Goal: Transaction & Acquisition: Purchase product/service

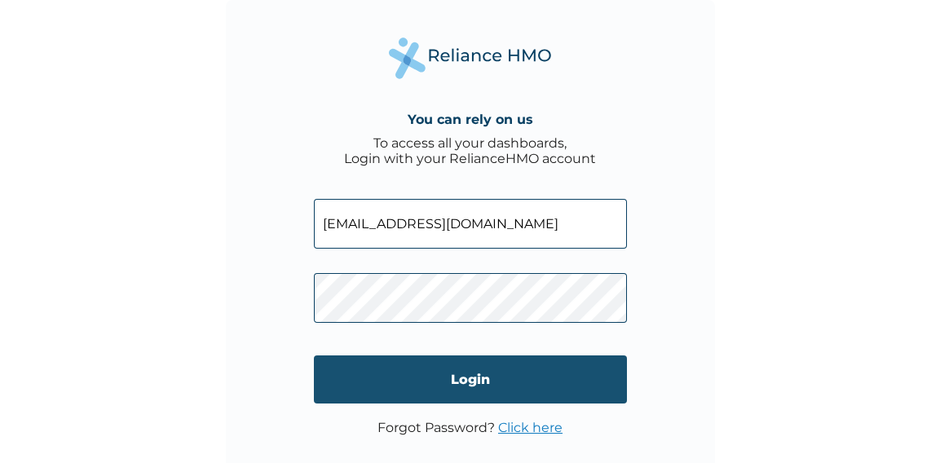
click at [417, 375] on input "Login" at bounding box center [470, 380] width 313 height 48
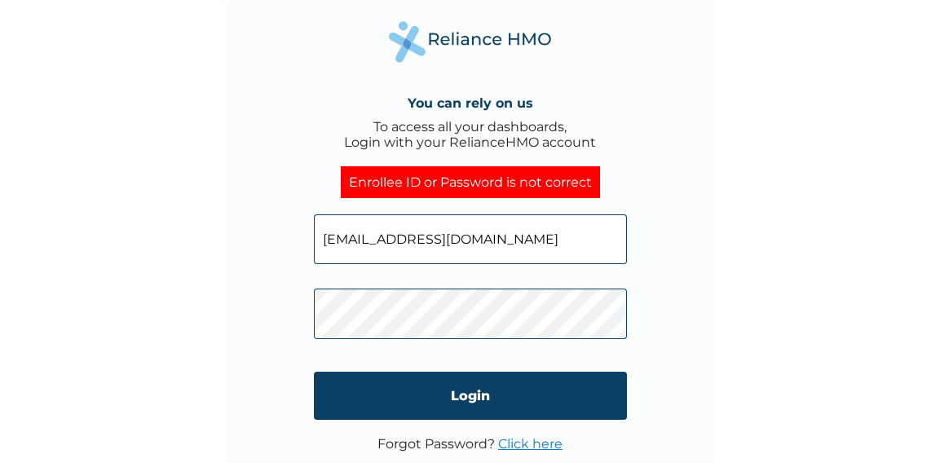
click at [532, 447] on link "Click here" at bounding box center [530, 443] width 64 height 15
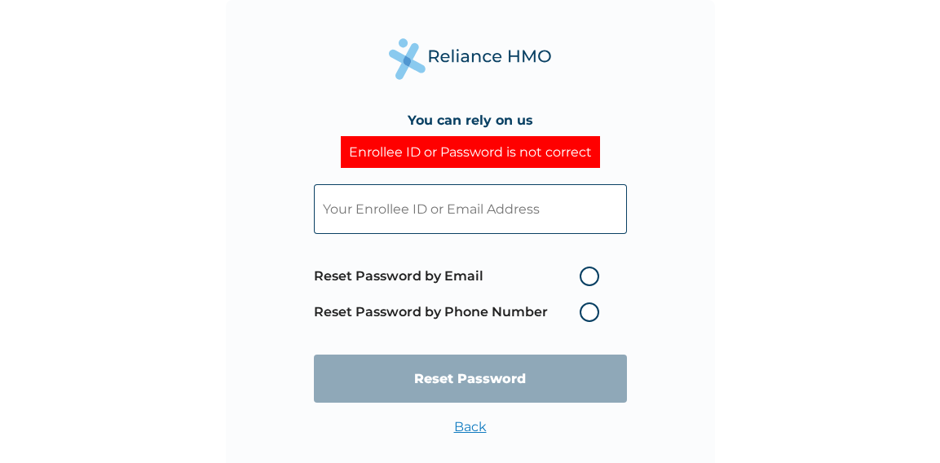
click at [560, 229] on input "text" at bounding box center [470, 209] width 313 height 50
type input "[EMAIL_ADDRESS],com"
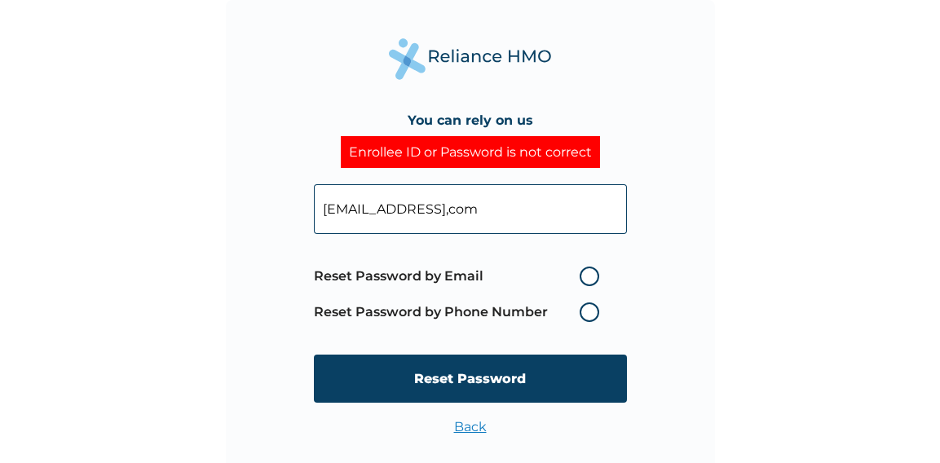
click at [590, 268] on label "Reset Password by Email" at bounding box center [461, 277] width 294 height 20
click at [583, 268] on input "Reset Password by Email" at bounding box center [570, 276] width 26 height 26
radio input "true"
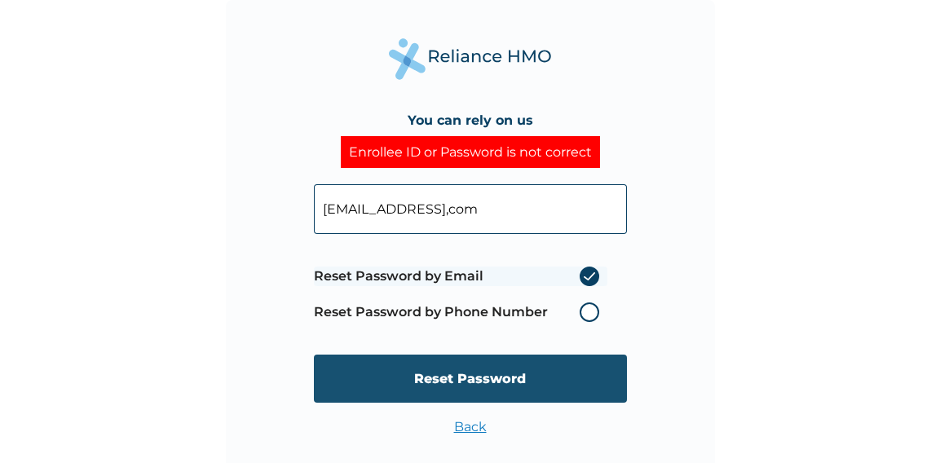
click at [532, 382] on input "Reset Password" at bounding box center [470, 379] width 313 height 48
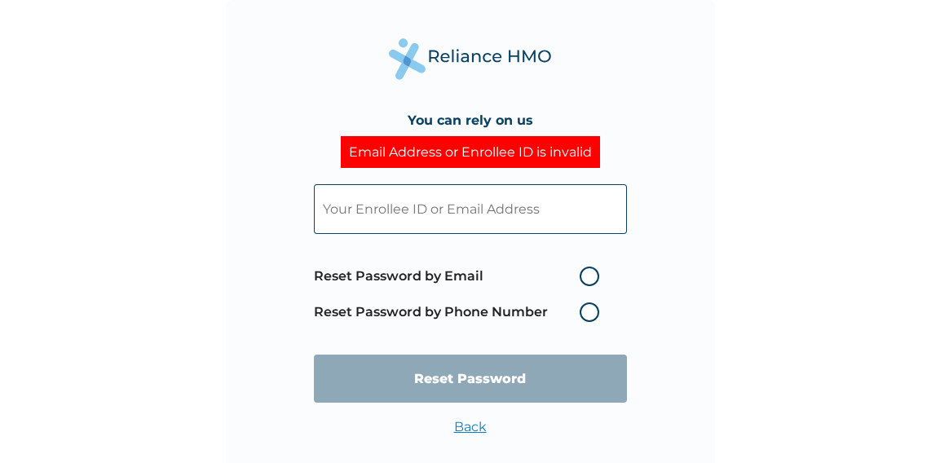
scroll to position [25, 0]
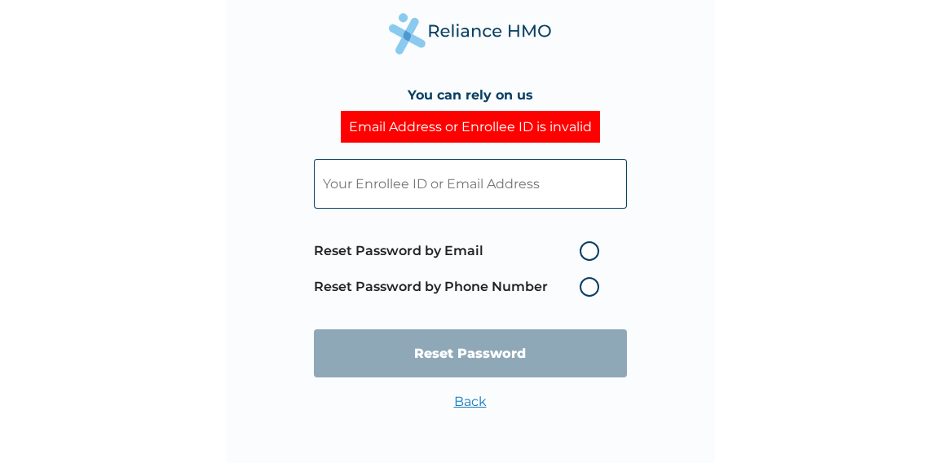
click at [585, 248] on label "Reset Password by Email" at bounding box center [461, 251] width 294 height 20
click at [583, 248] on input "Reset Password by Email" at bounding box center [570, 251] width 26 height 26
radio input "true"
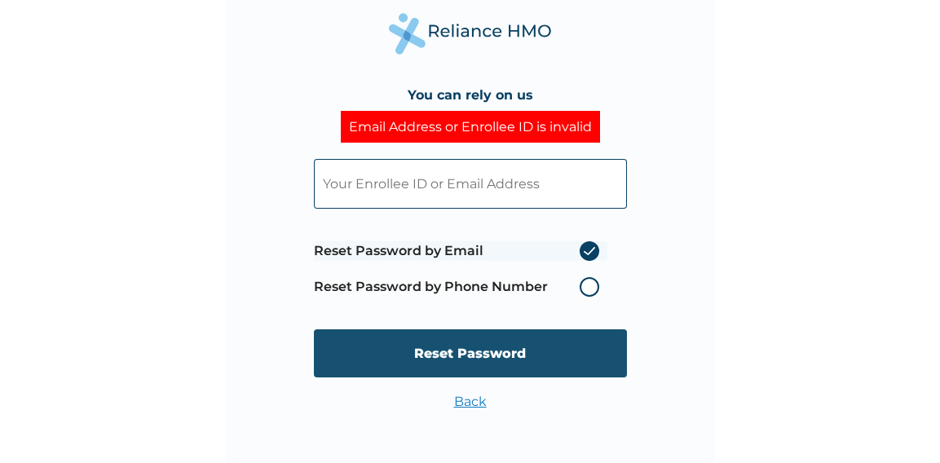
click at [523, 352] on input "Reset Password" at bounding box center [470, 353] width 313 height 48
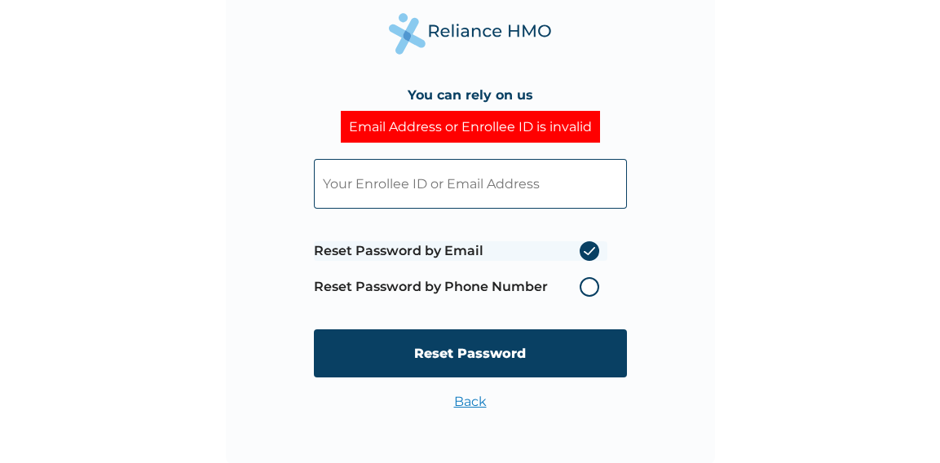
click at [485, 174] on input "text" at bounding box center [470, 184] width 313 height 50
type input "amajikconcepts@gmail,com"
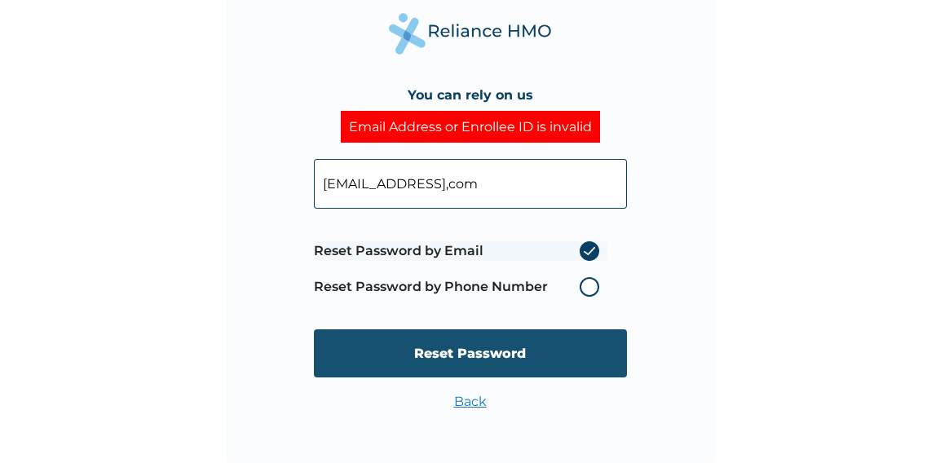
click at [470, 344] on input "Reset Password" at bounding box center [470, 353] width 313 height 48
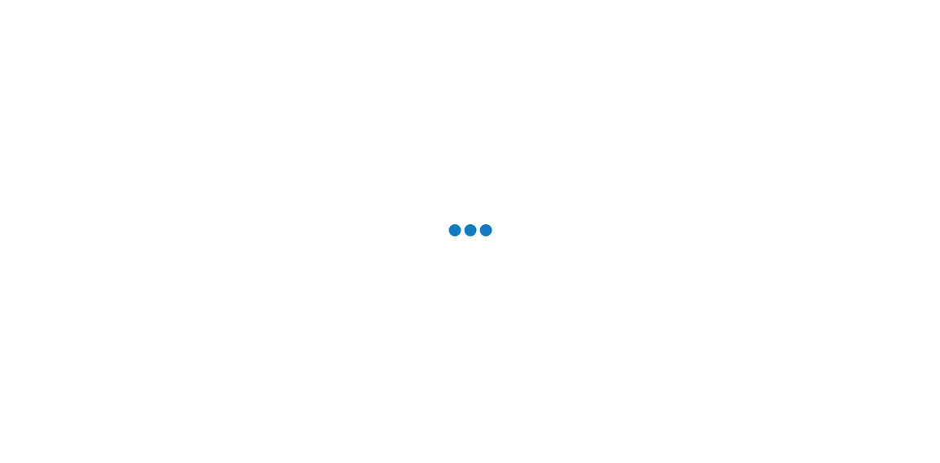
click at [470, 344] on div at bounding box center [470, 231] width 940 height 463
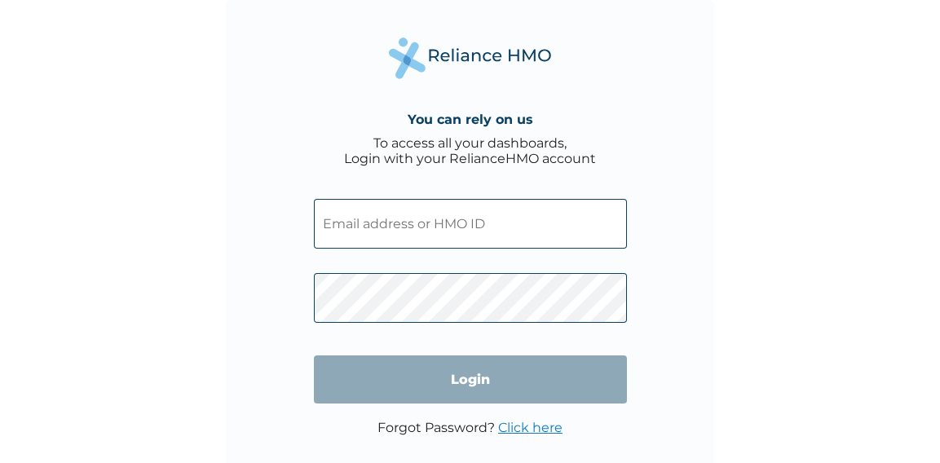
click at [418, 226] on input "text" at bounding box center [470, 224] width 313 height 50
type input "[EMAIL_ADDRESS][DOMAIN_NAME]"
click at [373, 227] on input "text" at bounding box center [470, 224] width 313 height 50
type input "nkemjika.godwin007@gmail.com"
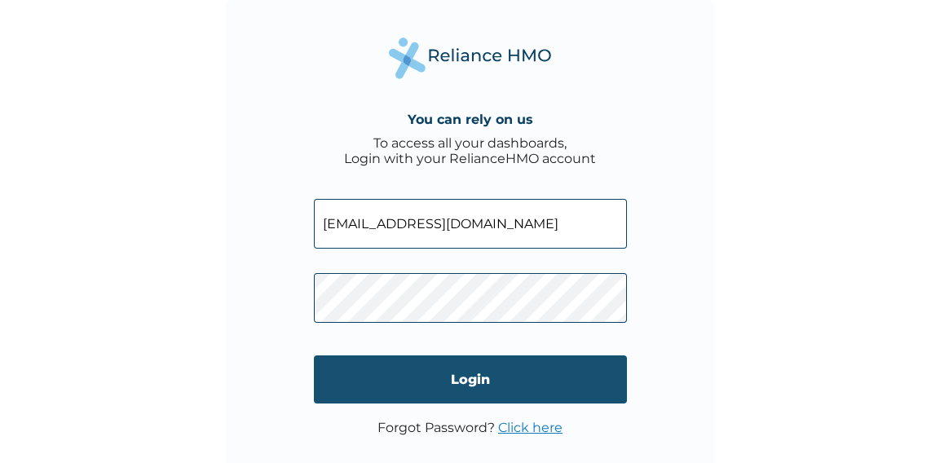
click at [450, 386] on input "Login" at bounding box center [470, 380] width 313 height 48
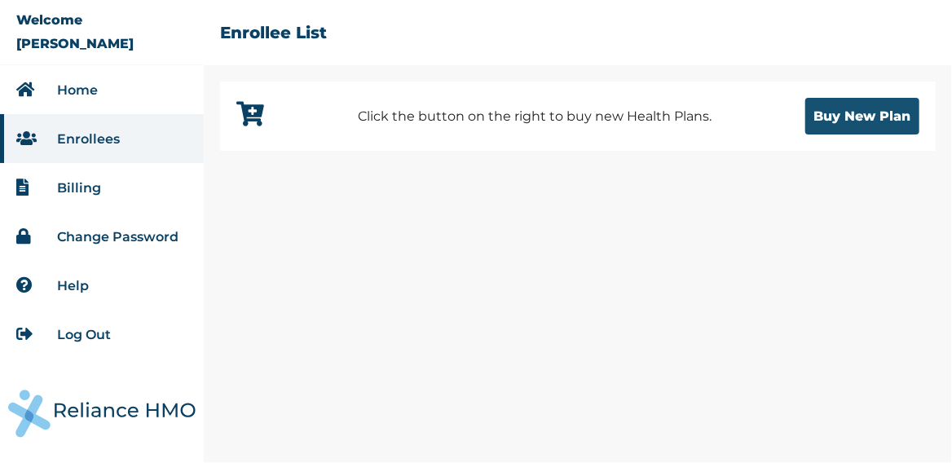
click at [828, 123] on button "Buy New Plan" at bounding box center [863, 116] width 114 height 37
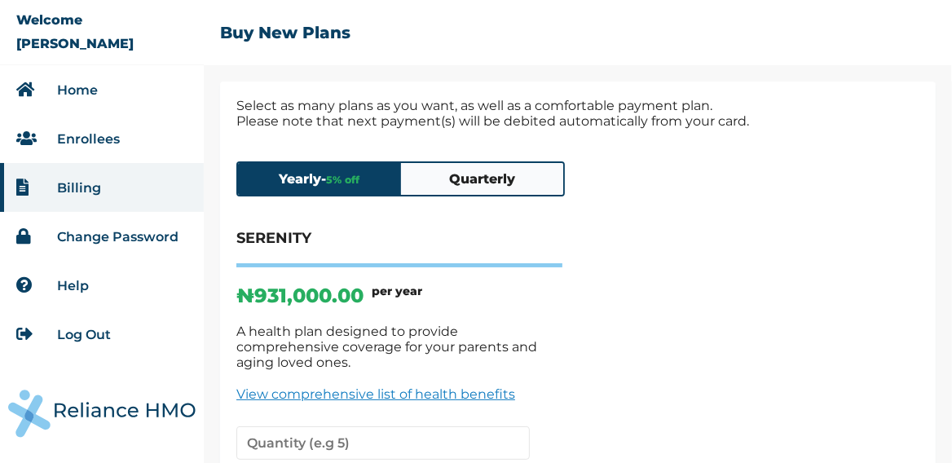
click at [156, 241] on link "Change Password" at bounding box center [117, 236] width 121 height 15
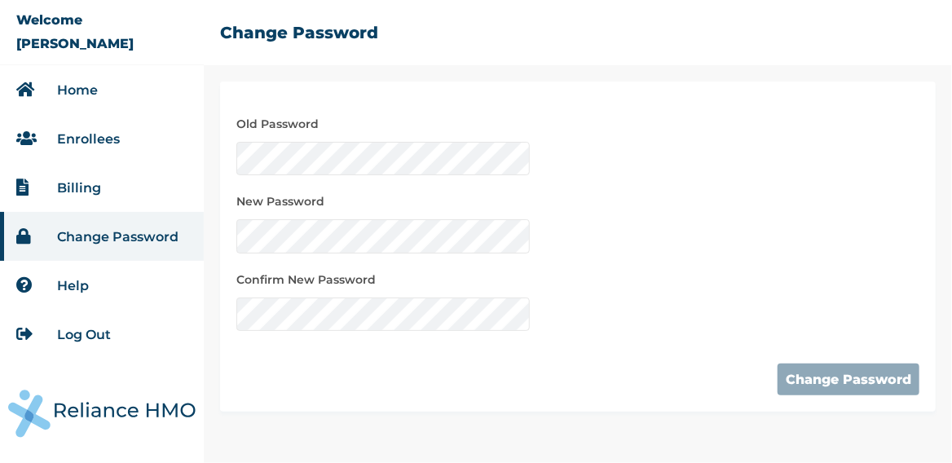
click at [97, 91] on li "Home" at bounding box center [102, 89] width 204 height 49
click at [85, 88] on link "Home" at bounding box center [77, 89] width 41 height 15
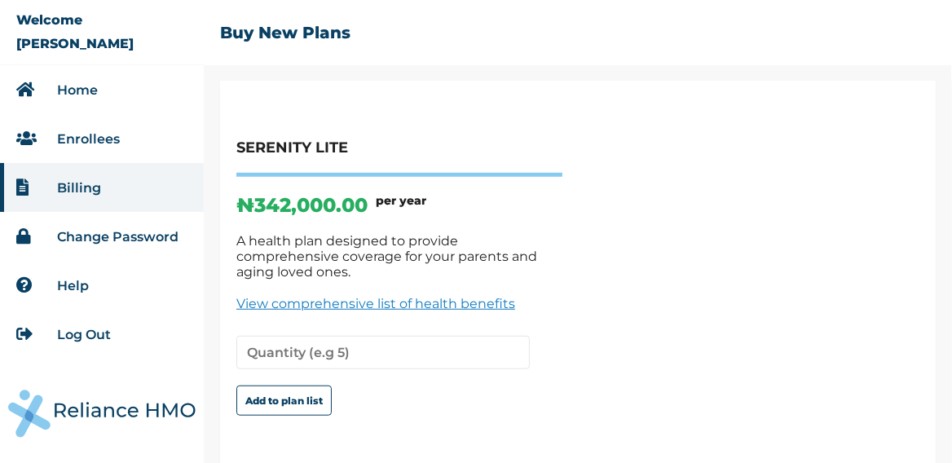
scroll to position [431, 0]
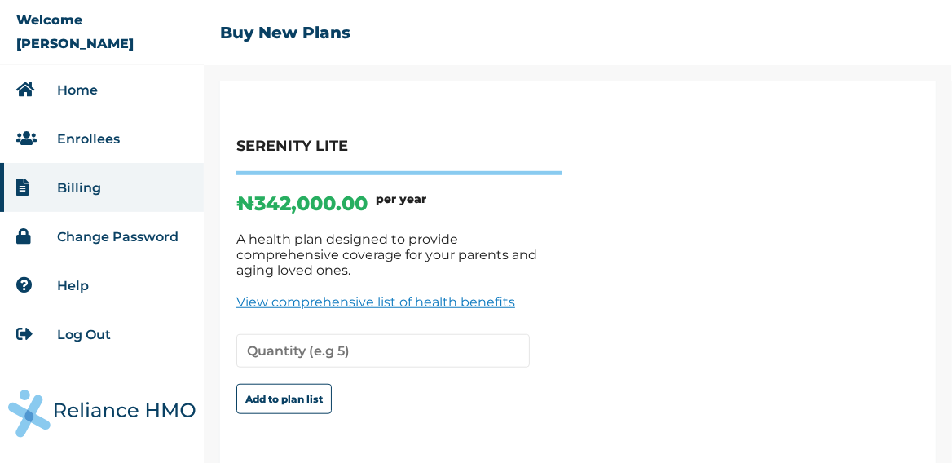
click at [325, 294] on link "View comprehensive list of health benefits" at bounding box center [399, 301] width 326 height 15
click at [286, 384] on button "Add to plan list" at bounding box center [283, 399] width 95 height 30
click at [433, 334] on input "number" at bounding box center [383, 350] width 294 height 33
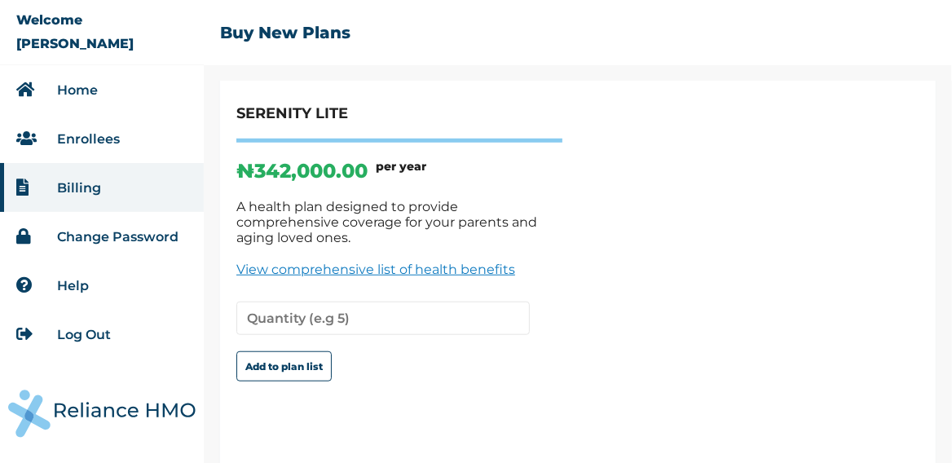
click at [854, 393] on div "SERENITY ₦ 931,000.00 per year A health plan designed to provide comprehensive …" at bounding box center [577, 104] width 683 height 677
click at [108, 139] on link "Enrollees" at bounding box center [88, 138] width 63 height 15
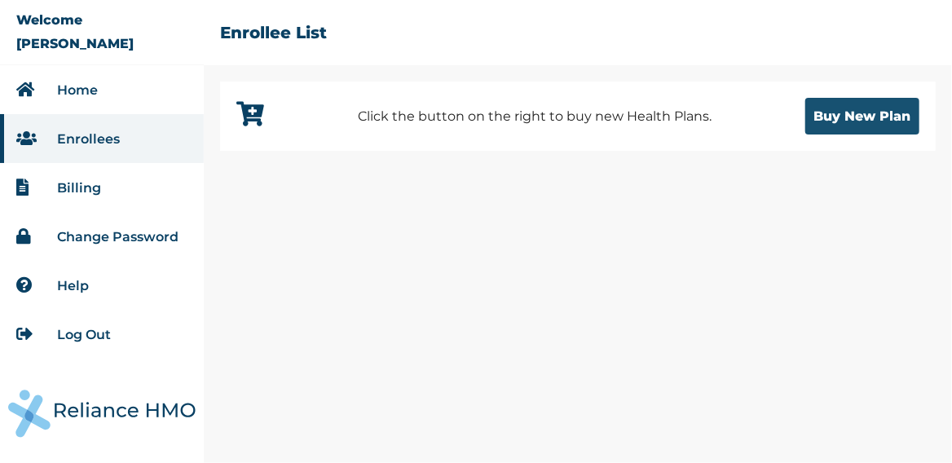
click at [824, 115] on button "Buy New Plan" at bounding box center [863, 116] width 114 height 37
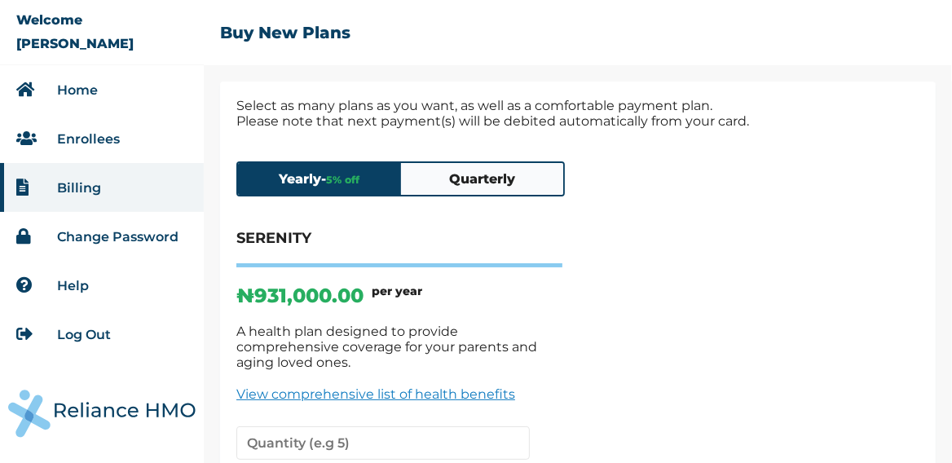
click at [561, 183] on button "Quarterly" at bounding box center [482, 179] width 163 height 32
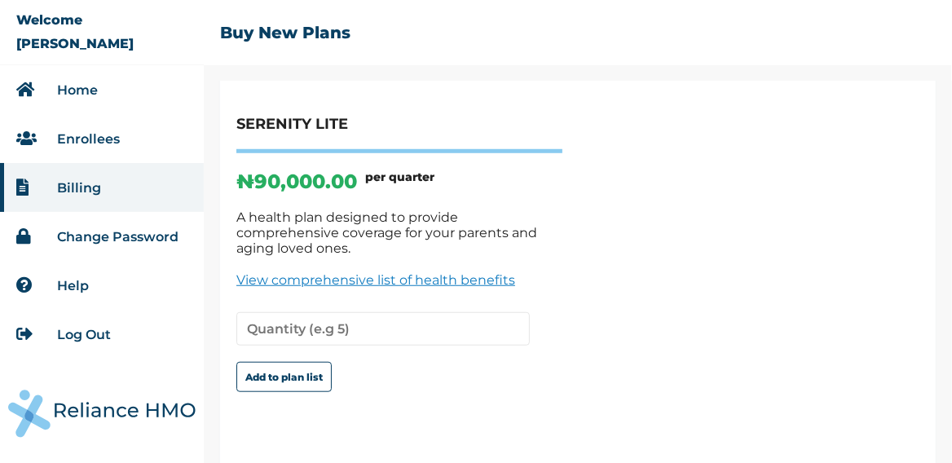
scroll to position [462, 0]
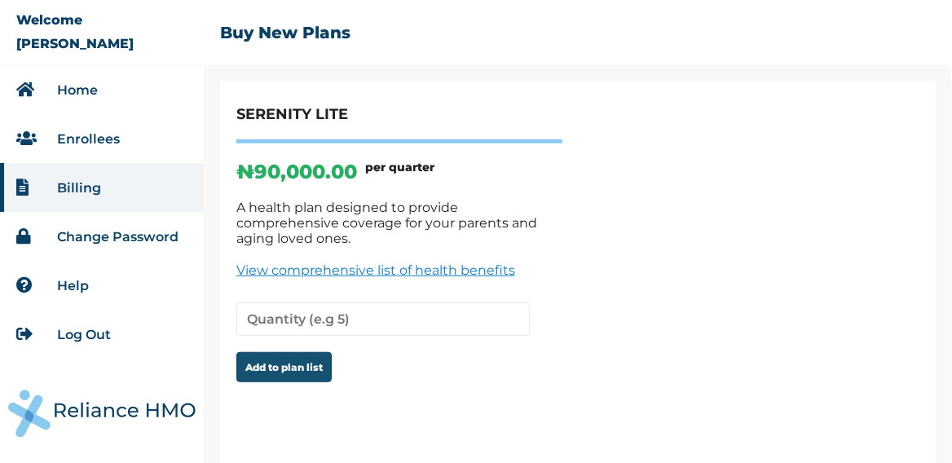
click at [265, 352] on button "Add to plan list" at bounding box center [283, 367] width 95 height 30
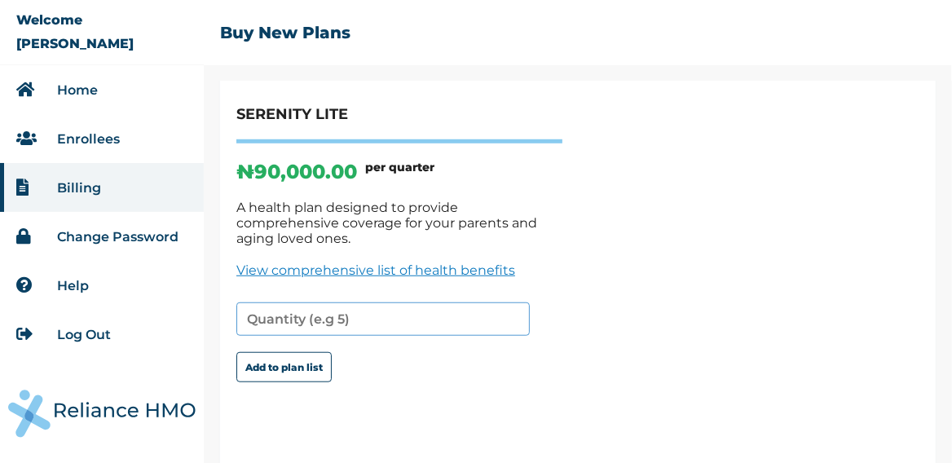
click at [417, 303] on input "number" at bounding box center [383, 319] width 294 height 33
type input "1"
click at [510, 303] on input "1" at bounding box center [383, 319] width 294 height 33
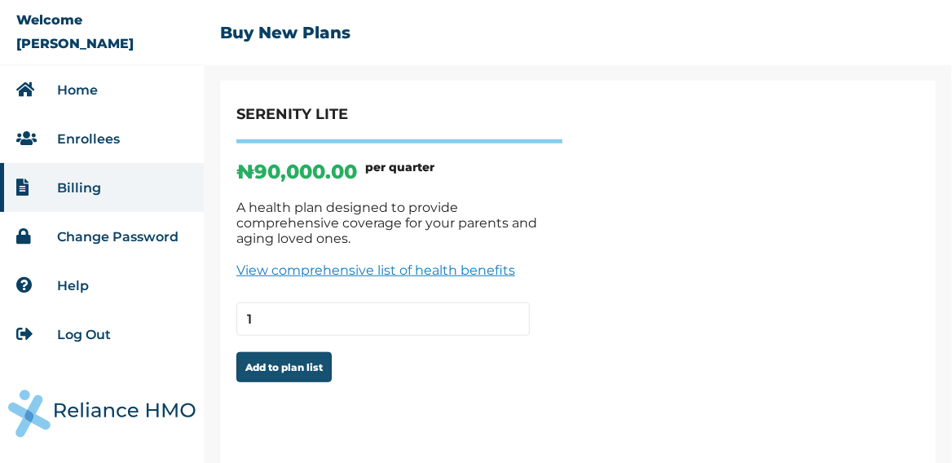
click at [289, 352] on button "Add to plan list" at bounding box center [283, 367] width 95 height 30
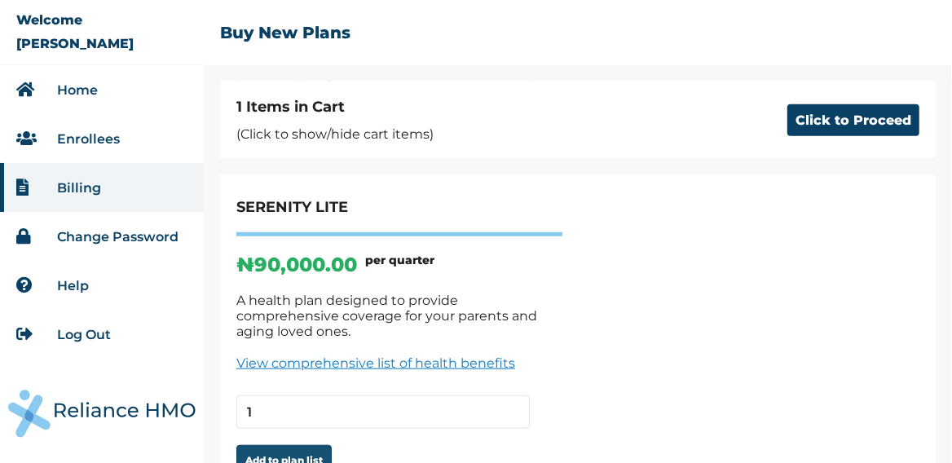
scroll to position [554, 0]
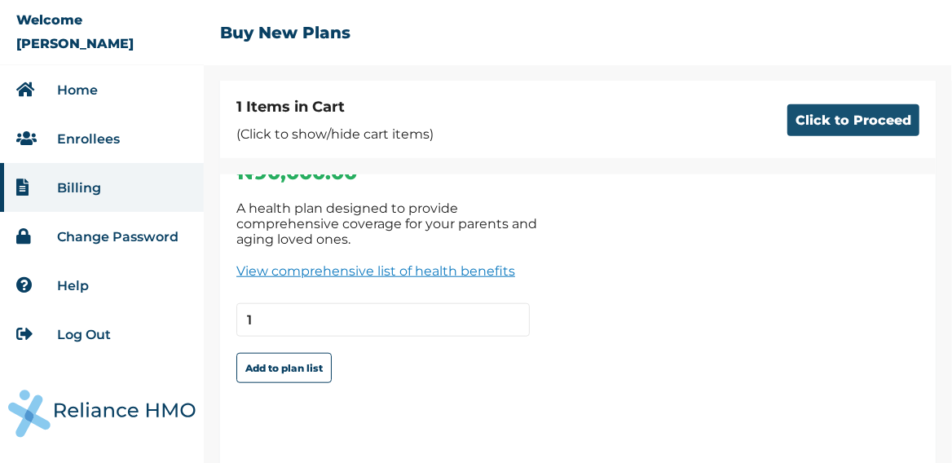
click at [829, 121] on button "Click to Proceed" at bounding box center [854, 120] width 132 height 32
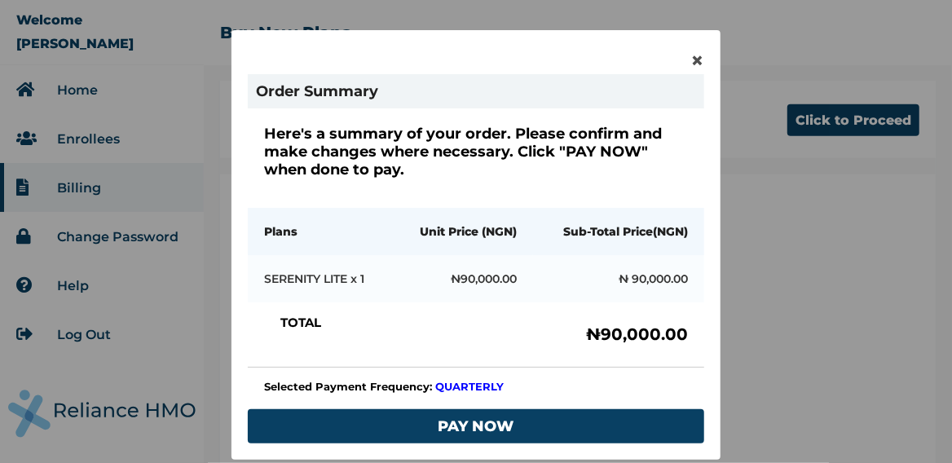
scroll to position [78, 0]
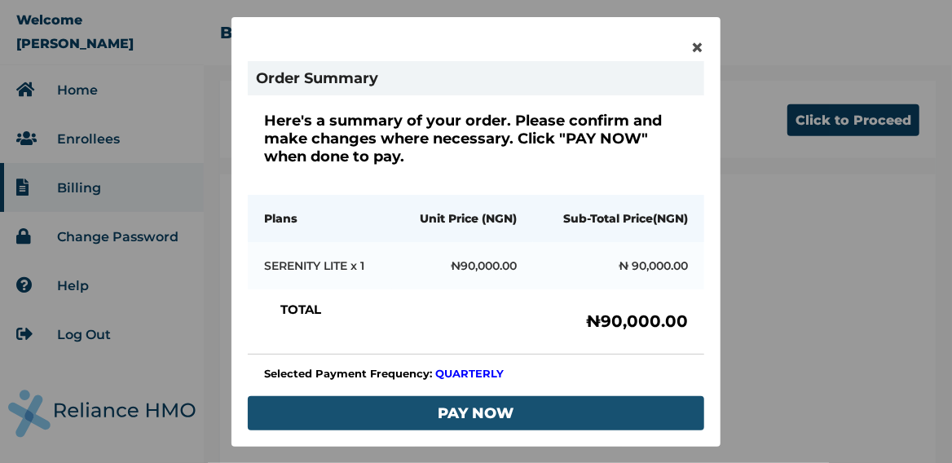
click at [461, 408] on button "PAY NOW" at bounding box center [476, 413] width 457 height 34
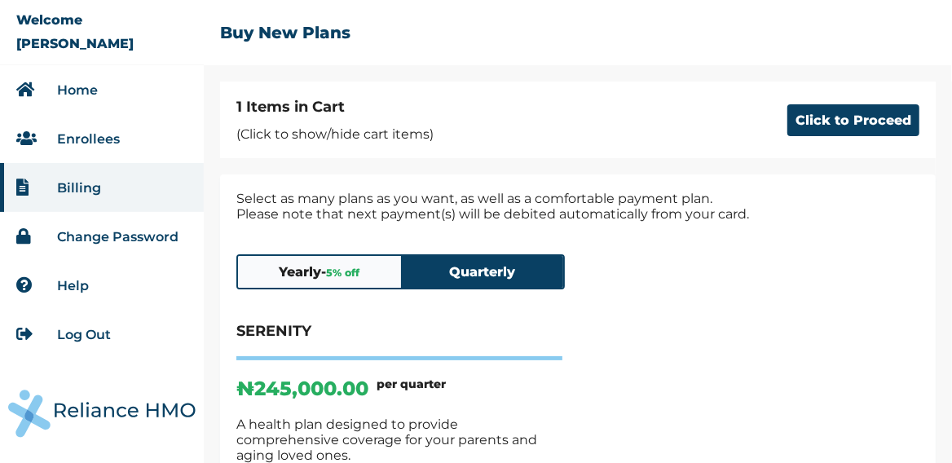
click at [74, 287] on link "Help" at bounding box center [73, 285] width 32 height 15
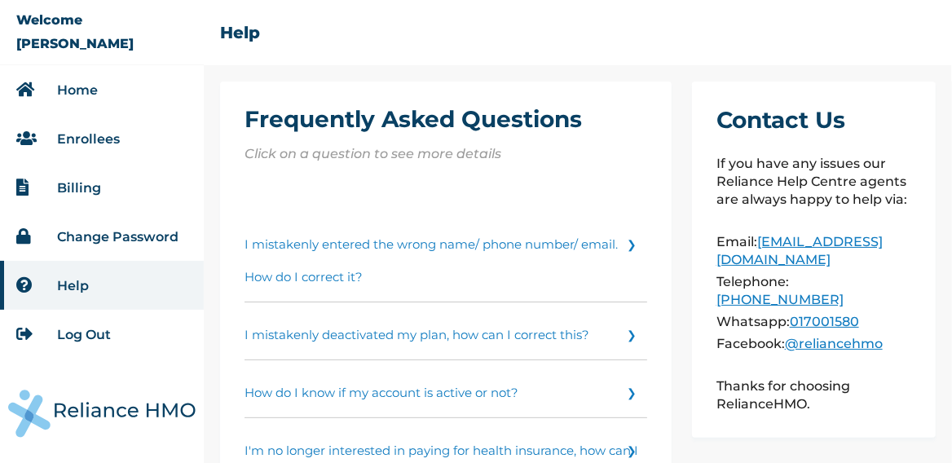
click at [88, 142] on link "Enrollees" at bounding box center [88, 138] width 63 height 15
click at [89, 184] on link "Billing" at bounding box center [79, 187] width 44 height 15
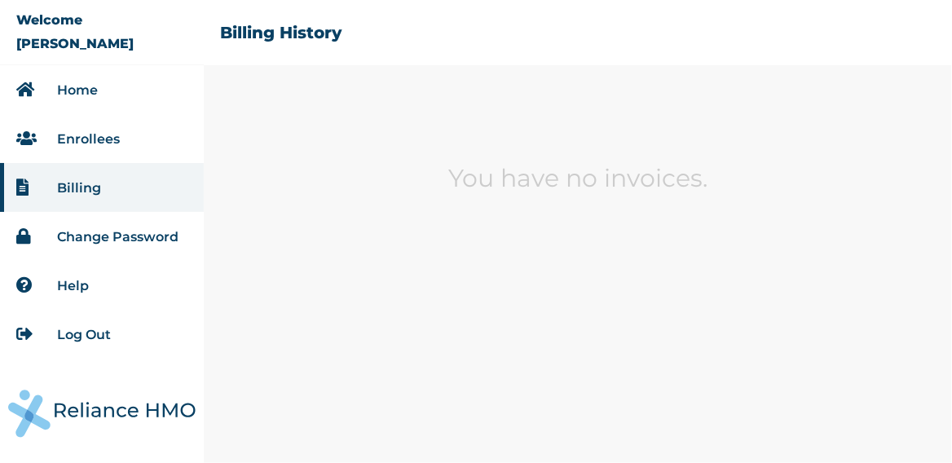
click at [98, 90] on li "Home" at bounding box center [102, 89] width 204 height 49
click at [63, 91] on link "Home" at bounding box center [77, 89] width 41 height 15
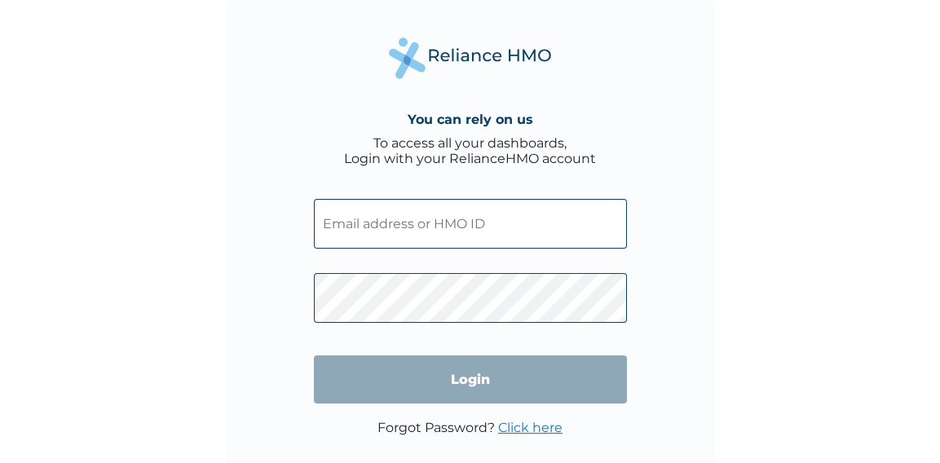
type input "[EMAIL_ADDRESS][DOMAIN_NAME]"
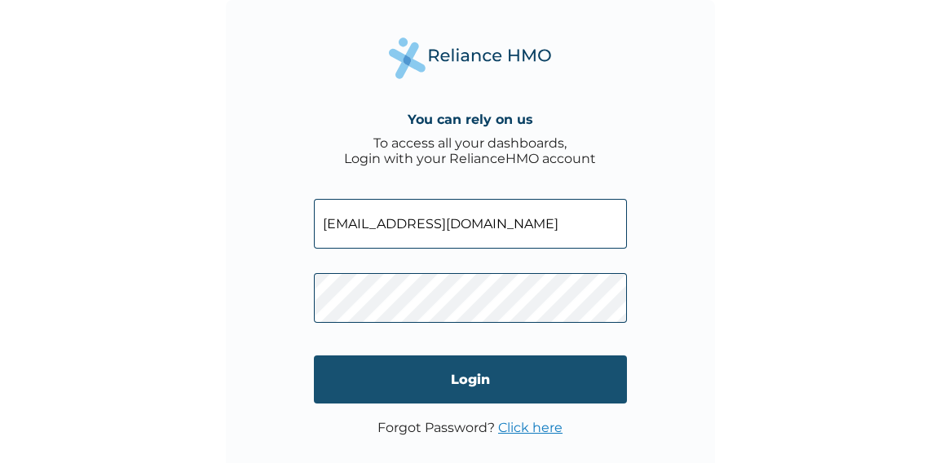
click at [501, 374] on input "Login" at bounding box center [470, 380] width 313 height 48
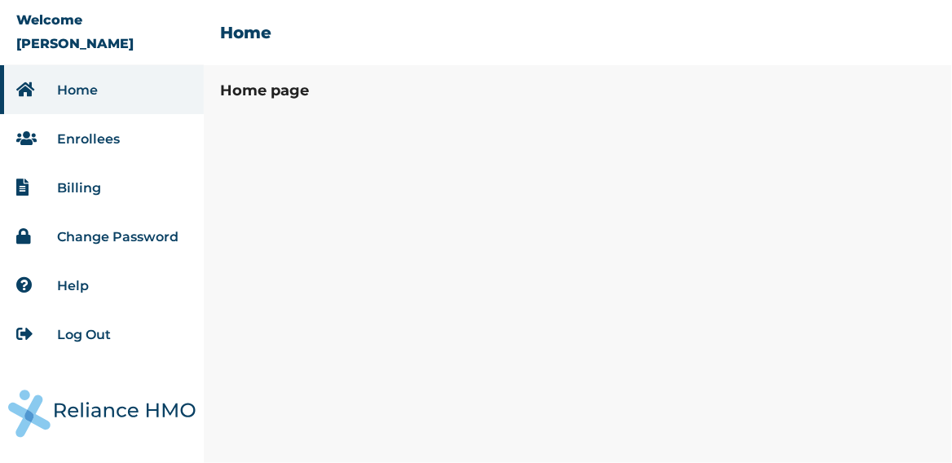
click at [161, 238] on link "Change Password" at bounding box center [117, 236] width 121 height 15
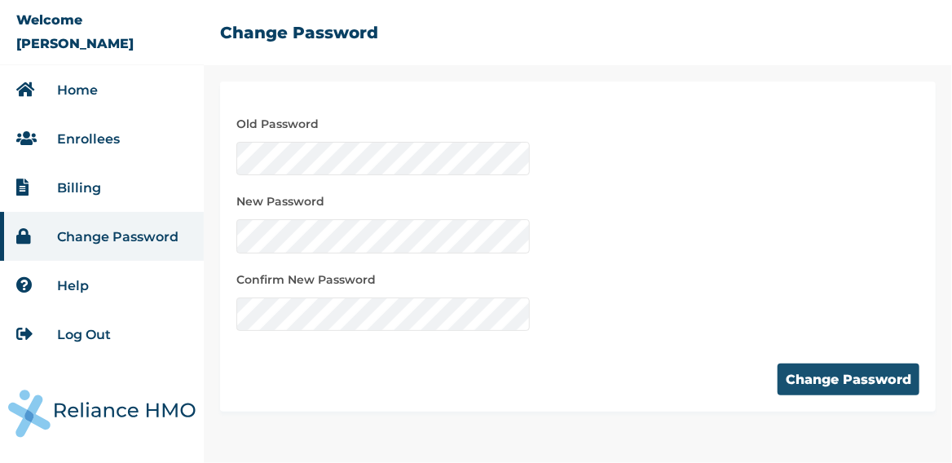
click at [840, 384] on button "Change Password" at bounding box center [849, 380] width 142 height 32
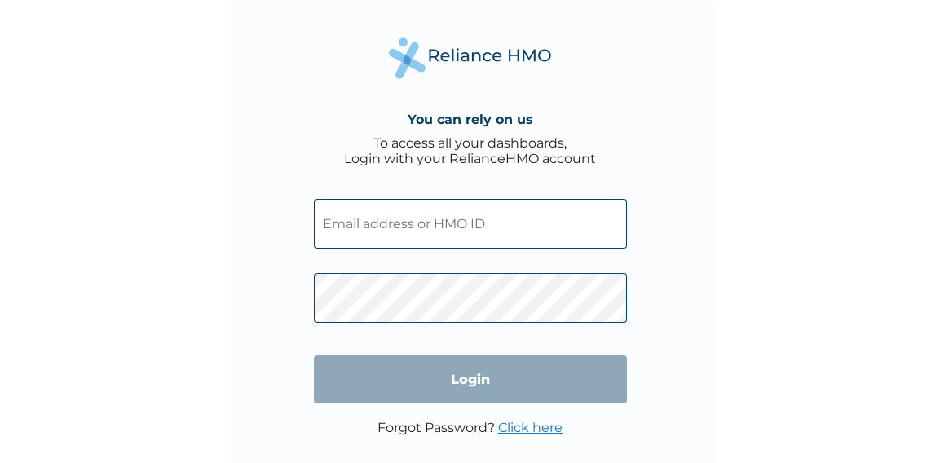
click at [388, 235] on input "text" at bounding box center [470, 224] width 313 height 50
type input "[EMAIL_ADDRESS][DOMAIN_NAME]"
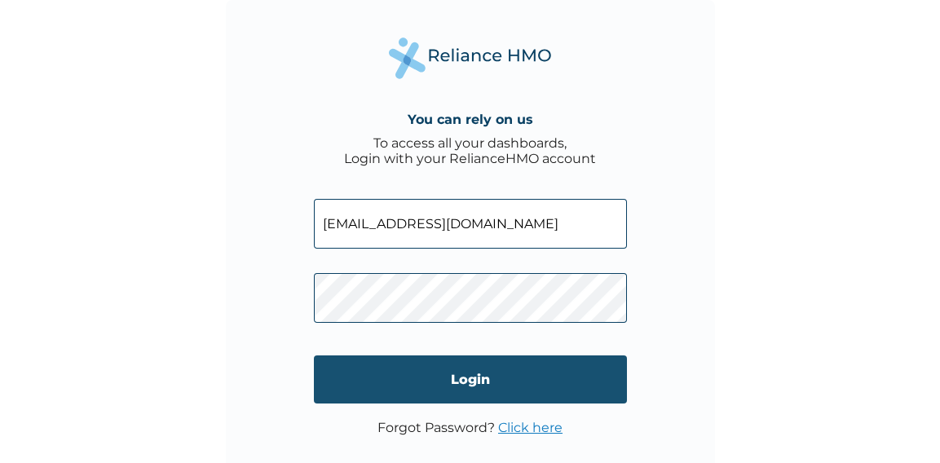
click at [425, 383] on input "Login" at bounding box center [470, 380] width 313 height 48
